Goal: Use online tool/utility: Utilize a website feature to perform a specific function

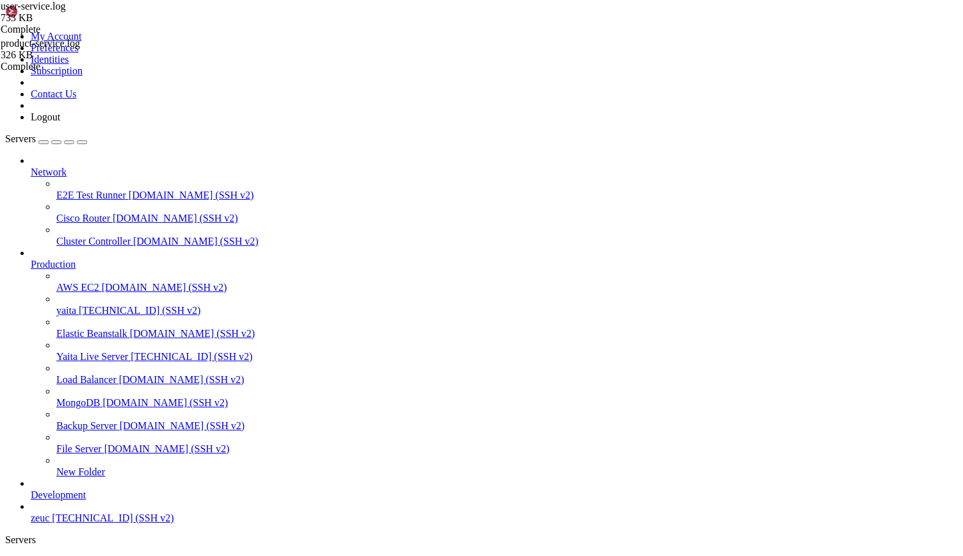
scroll to position [6, 1]
click at [94, 305] on span "[TECHNICAL_ID] (SSH v2)" at bounding box center [140, 310] width 122 height 11
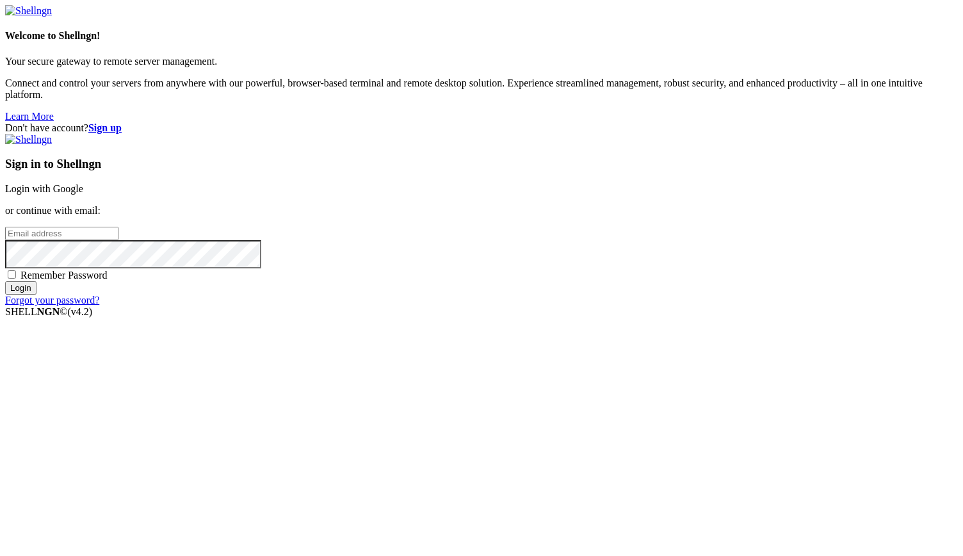
click at [83, 194] on link "Login with Google" at bounding box center [44, 188] width 78 height 11
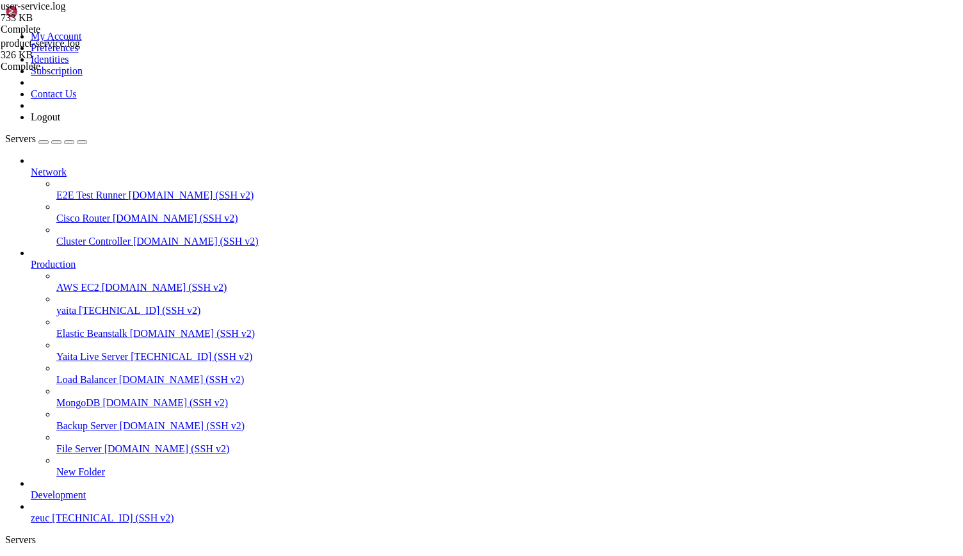
scroll to position [9943, 0]
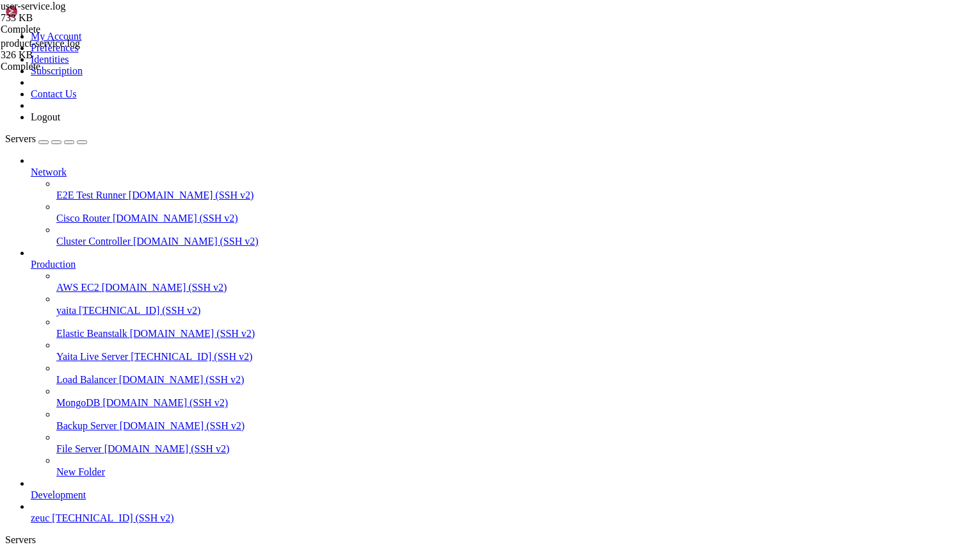
scroll to position [22, 0]
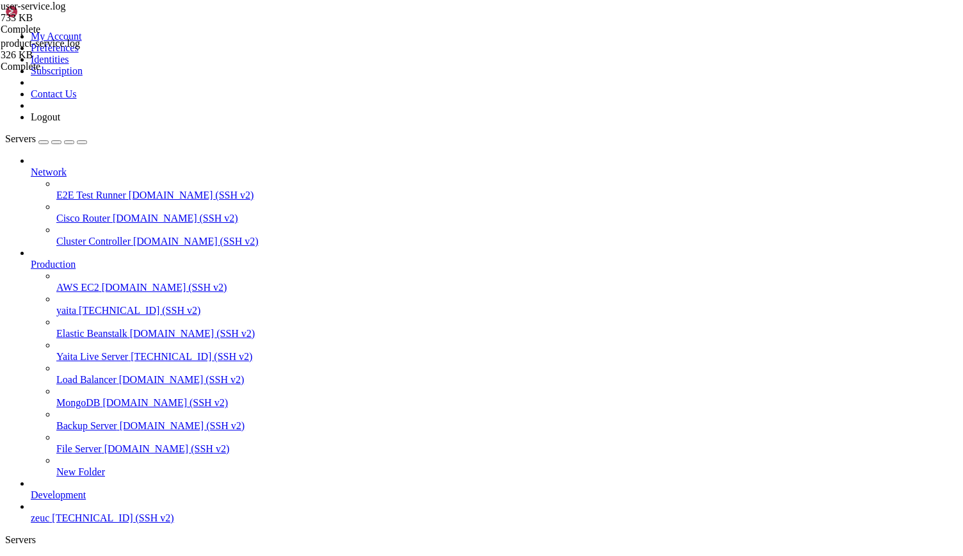
scroll to position [3452, 0]
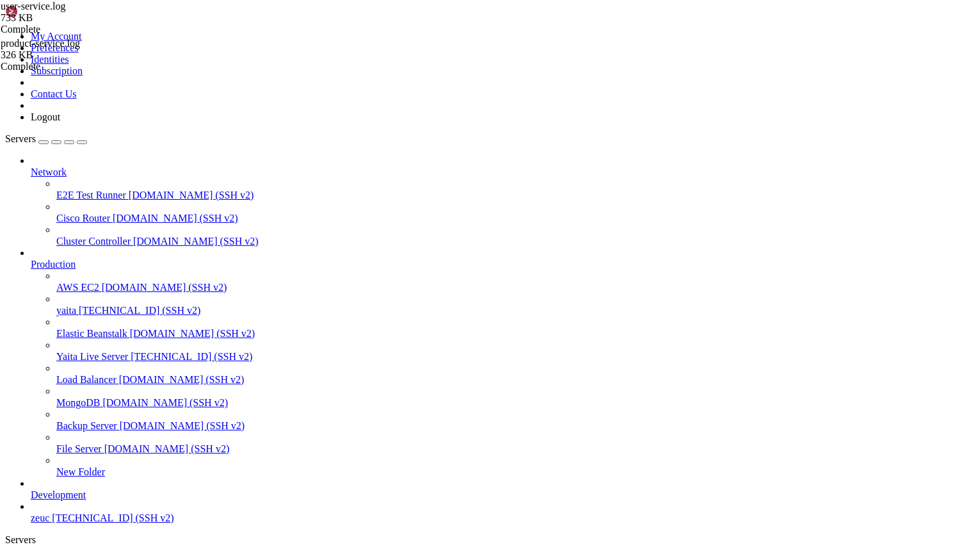
scroll to position [17184, 0]
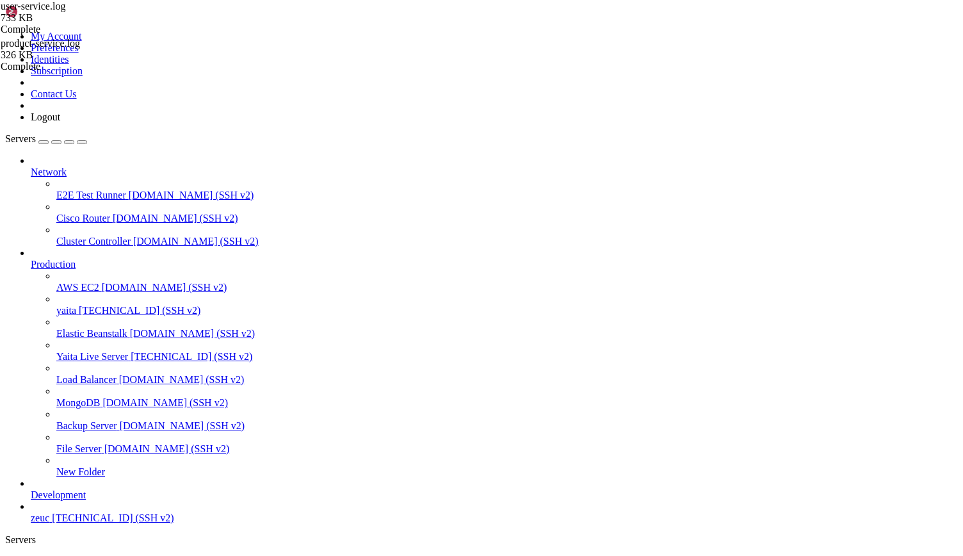
drag, startPoint x: 259, startPoint y: 1831, endPoint x: 375, endPoint y: 1828, distance: 116.0
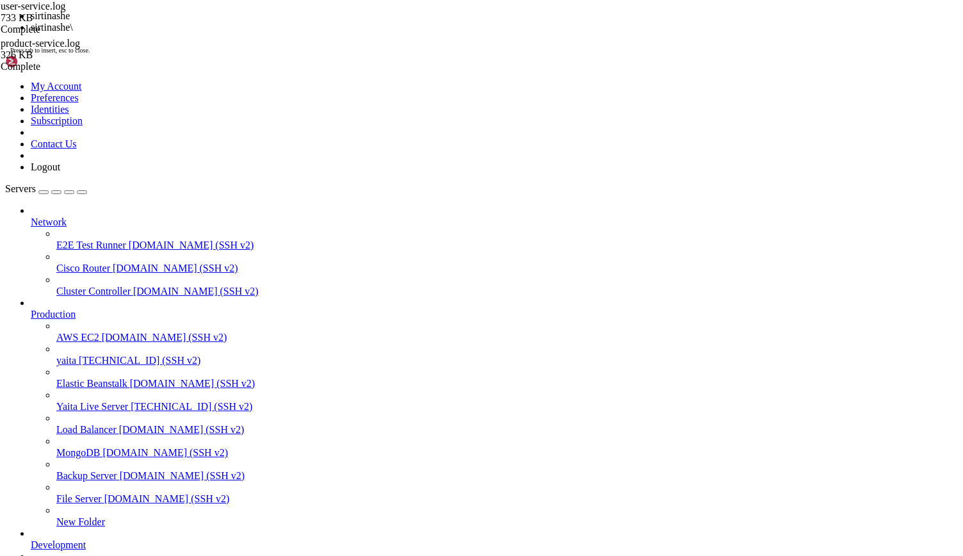
scroll to position [40881, 0]
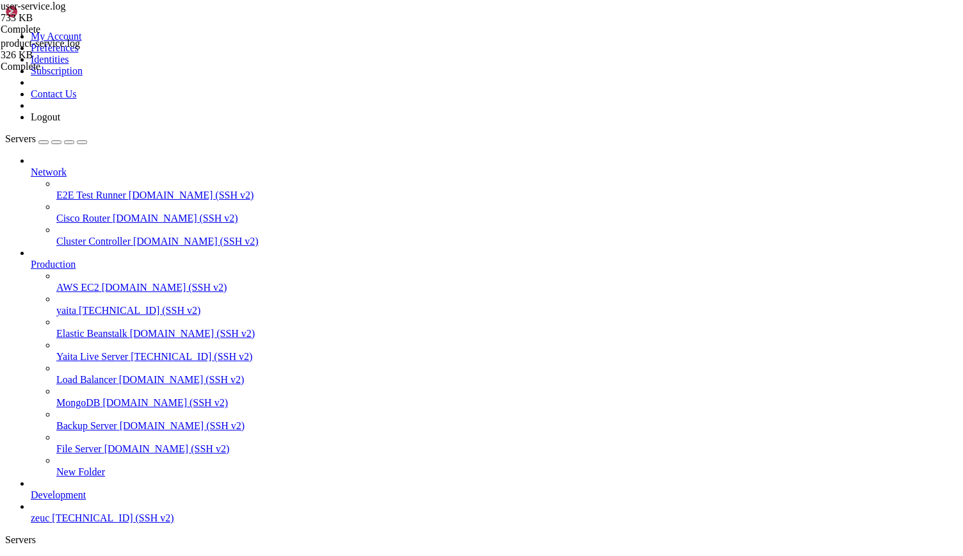
scroll to position [100025, 0]
drag, startPoint x: 563, startPoint y: 169, endPoint x: 568, endPoint y: 187, distance: 18.7
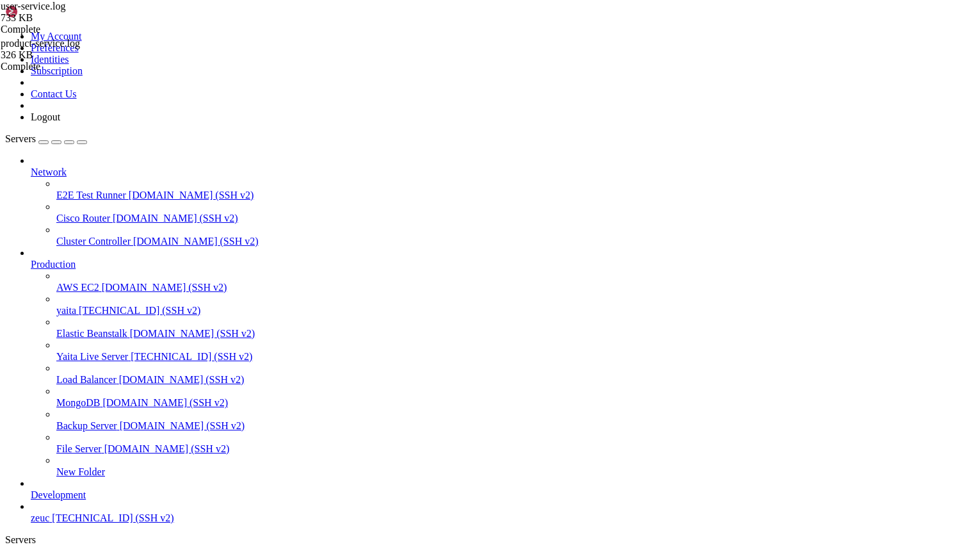
scroll to position [103607, 0]
